Goal: Task Accomplishment & Management: Manage account settings

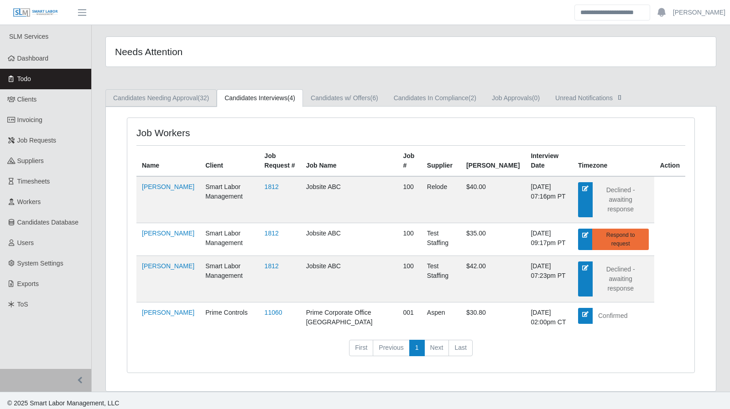
click at [175, 101] on link "Candidates Needing Approval (32)" at bounding box center [160, 98] width 111 height 18
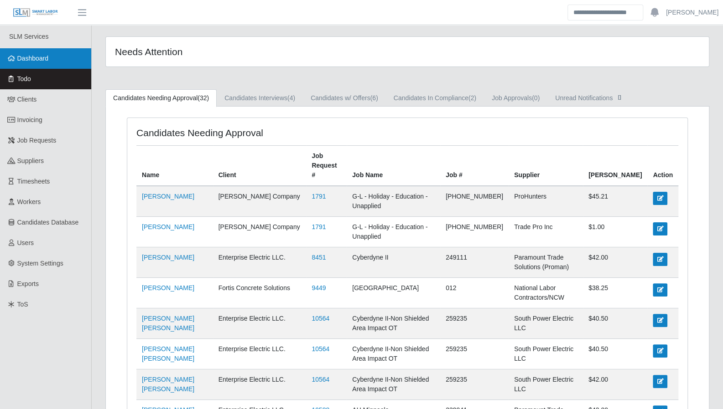
click at [37, 62] on link "Dashboard" at bounding box center [45, 58] width 91 height 21
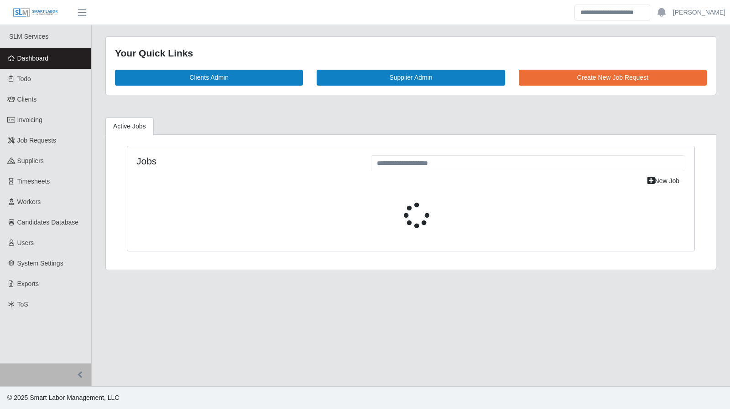
select select "****"
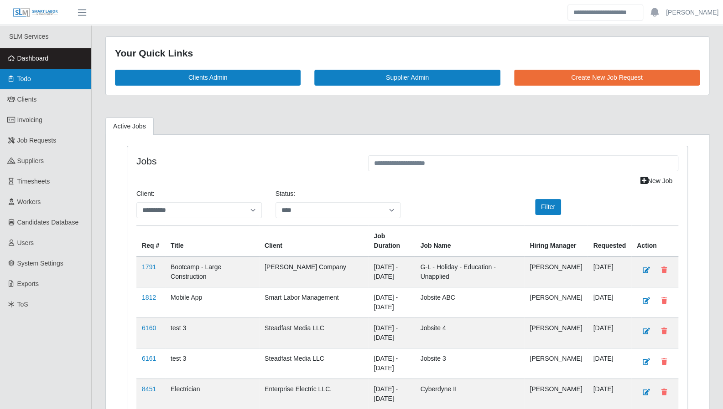
click at [46, 75] on link "Todo" at bounding box center [45, 79] width 91 height 21
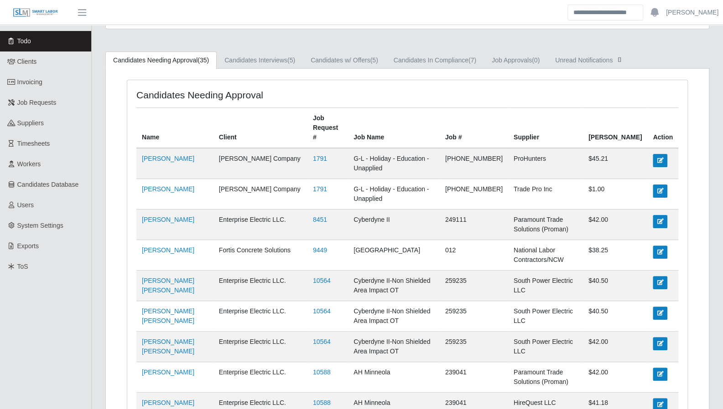
scroll to position [35, 0]
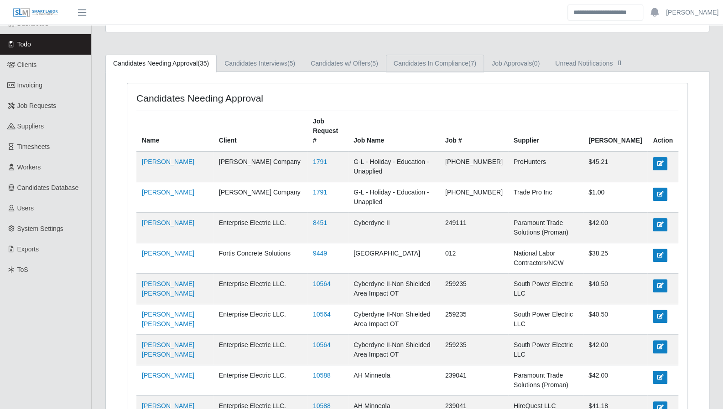
click at [414, 57] on link "Candidates In Compliance (7)" at bounding box center [435, 64] width 98 height 18
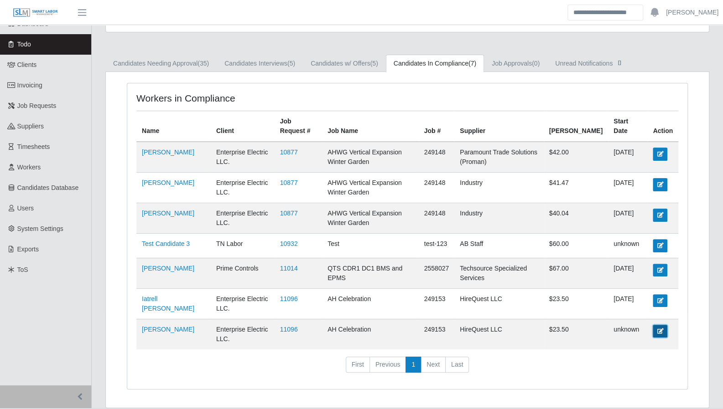
click at [661, 334] on icon at bounding box center [660, 331] width 6 height 5
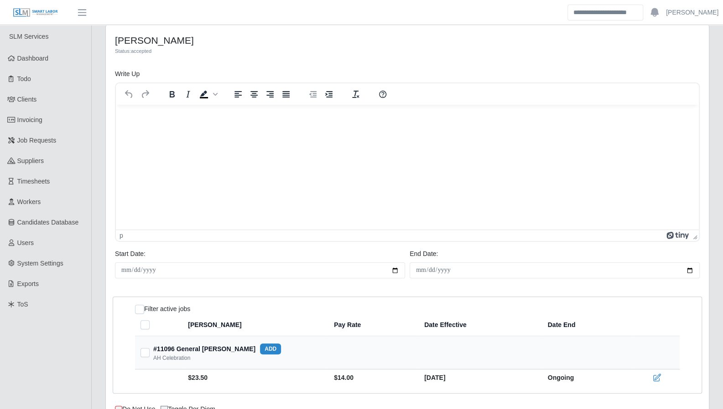
scroll to position [65, 0]
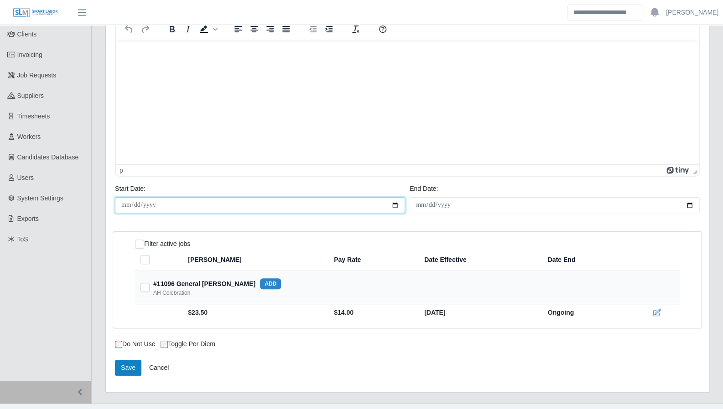
click at [394, 205] on input "Start Date:" at bounding box center [260, 205] width 290 height 16
type input "**********"
click at [126, 368] on button "Save" at bounding box center [128, 368] width 26 height 16
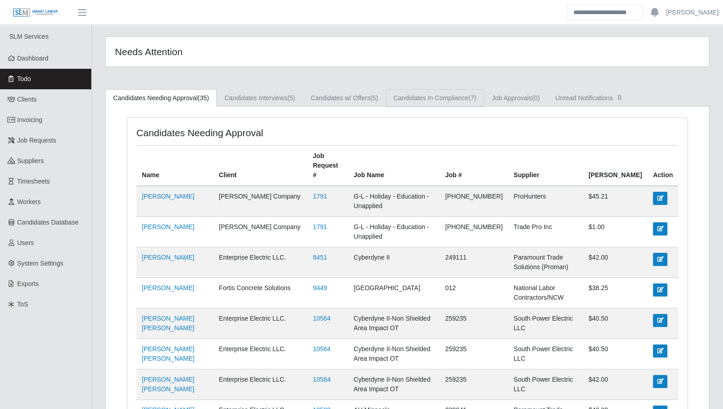
click at [465, 97] on link "Candidates In Compliance (7)" at bounding box center [435, 98] width 98 height 18
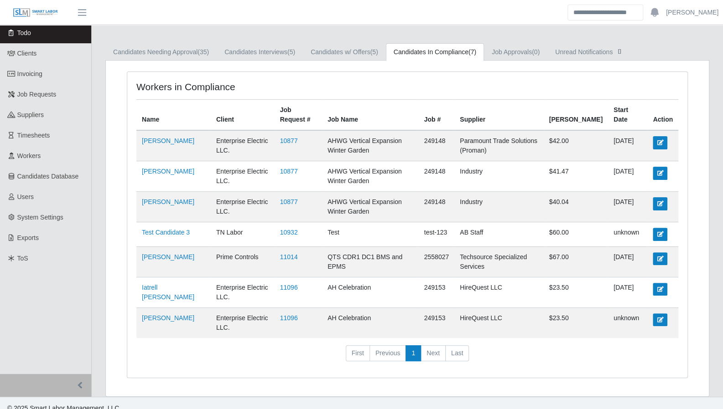
scroll to position [59, 0]
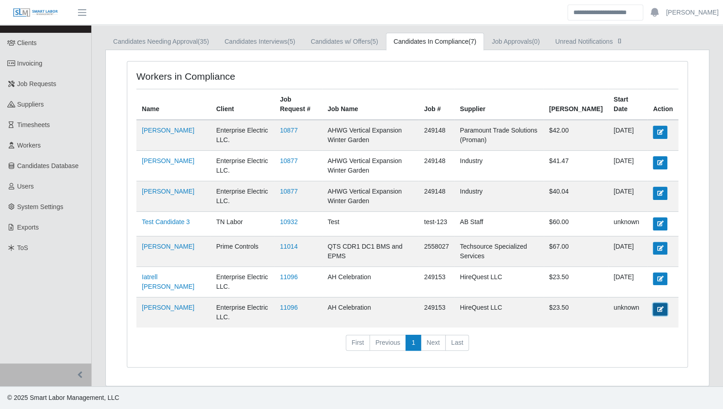
click at [658, 312] on icon at bounding box center [660, 309] width 6 height 5
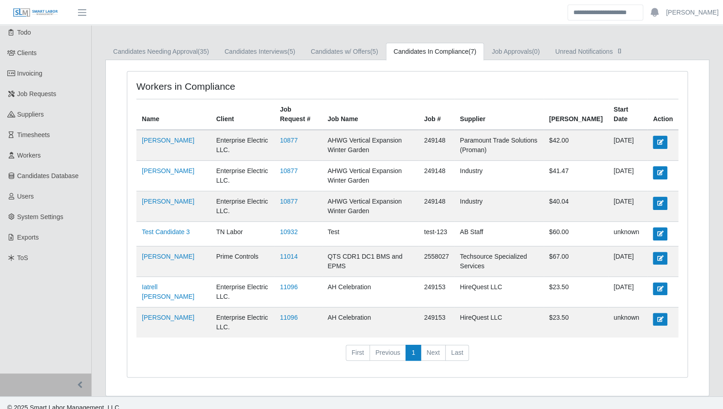
scroll to position [60, 0]
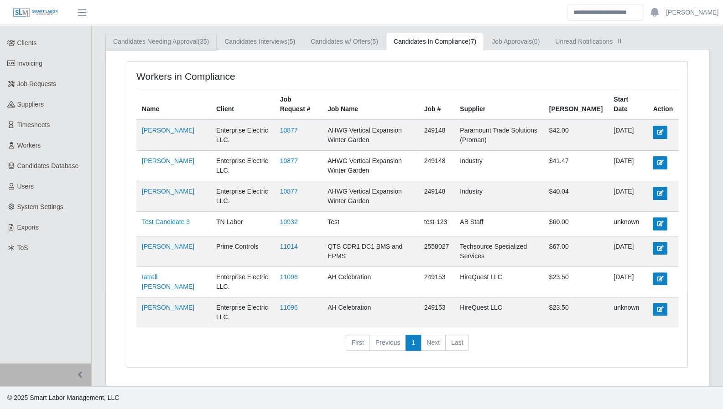
click at [176, 35] on link "Candidates Needing Approval (35)" at bounding box center [160, 42] width 111 height 18
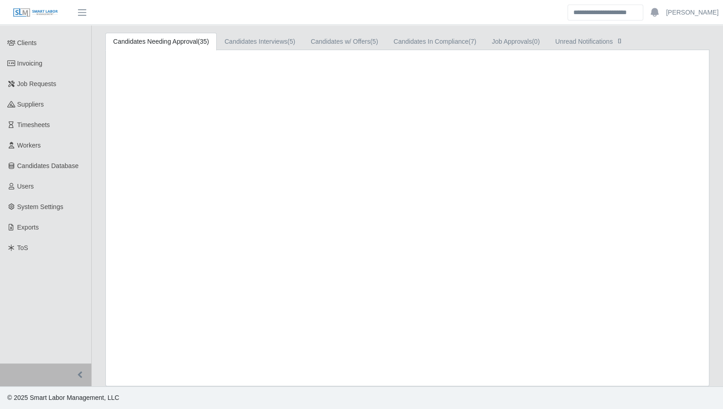
scroll to position [787, 0]
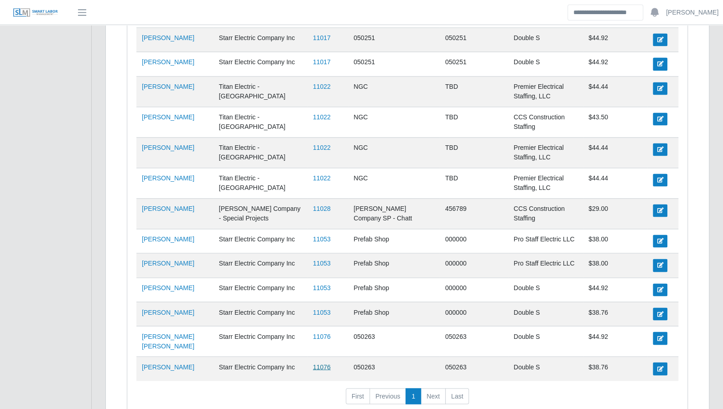
click at [316, 363] on link "11076" at bounding box center [322, 366] width 18 height 7
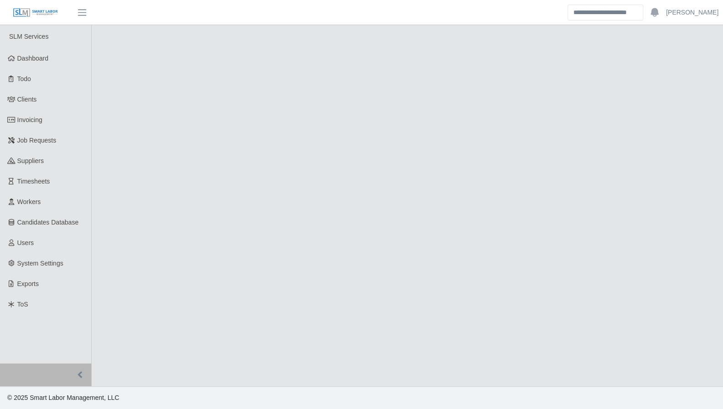
select select "****"
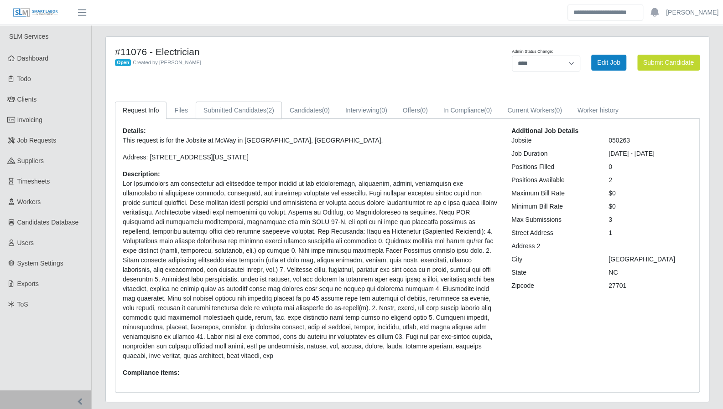
click at [244, 111] on link "Submitted Candidates (2)" at bounding box center [239, 111] width 86 height 18
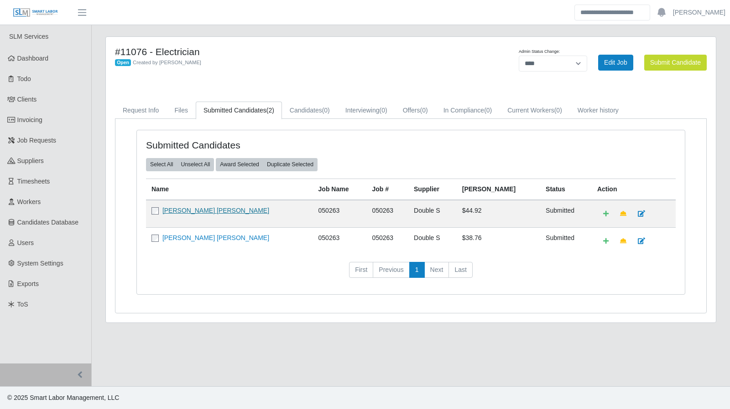
click at [198, 208] on link "[PERSON_NAME] [PERSON_NAME]" at bounding box center [215, 210] width 107 height 7
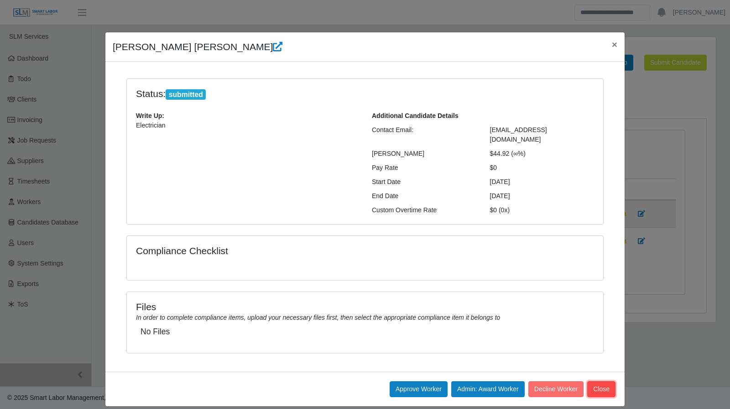
click at [597, 382] on button "Close" at bounding box center [601, 390] width 28 height 16
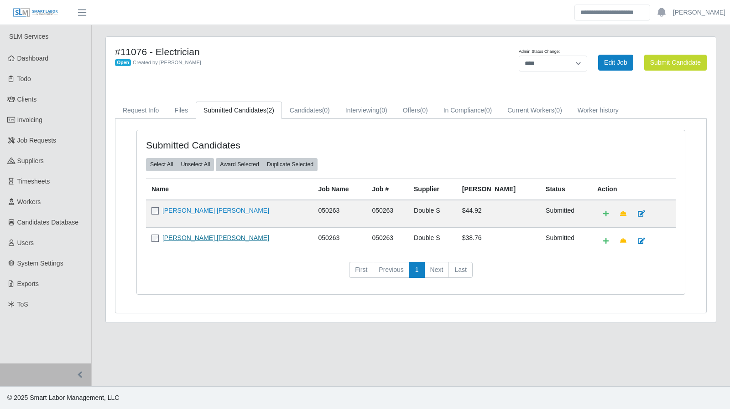
click at [213, 237] on link "Maria Esther Andino Rivas" at bounding box center [215, 237] width 107 height 7
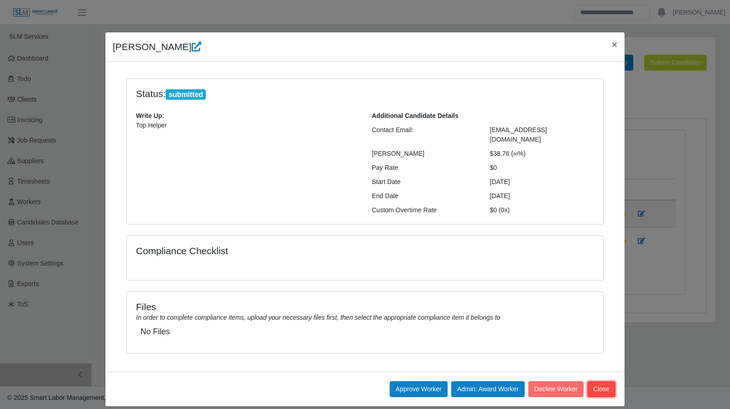
click at [610, 382] on button "Close" at bounding box center [601, 390] width 28 height 16
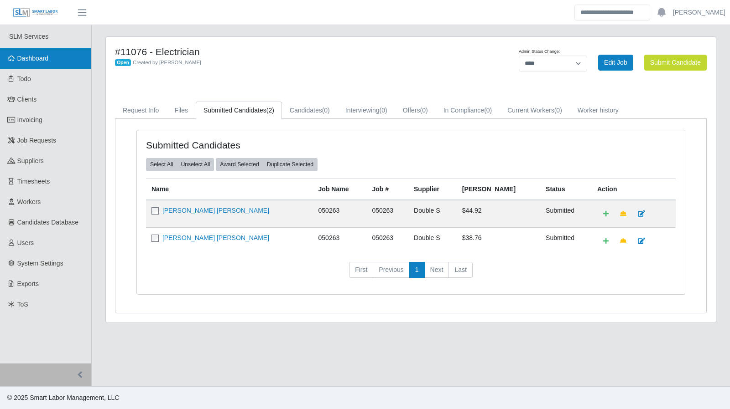
click at [17, 53] on link "Dashboard" at bounding box center [45, 58] width 91 height 21
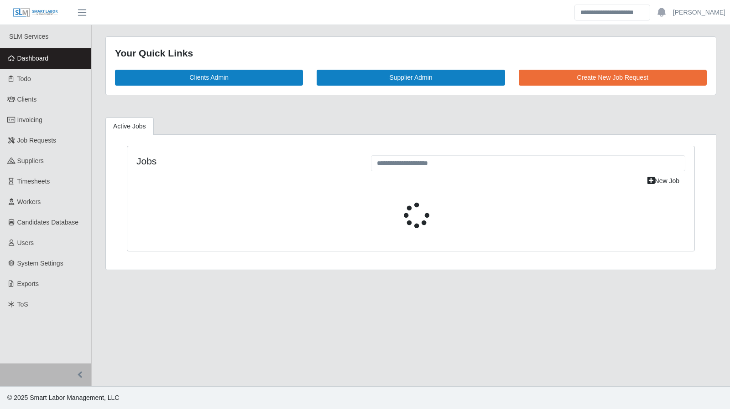
select select "****"
